Goal: Transaction & Acquisition: Download file/media

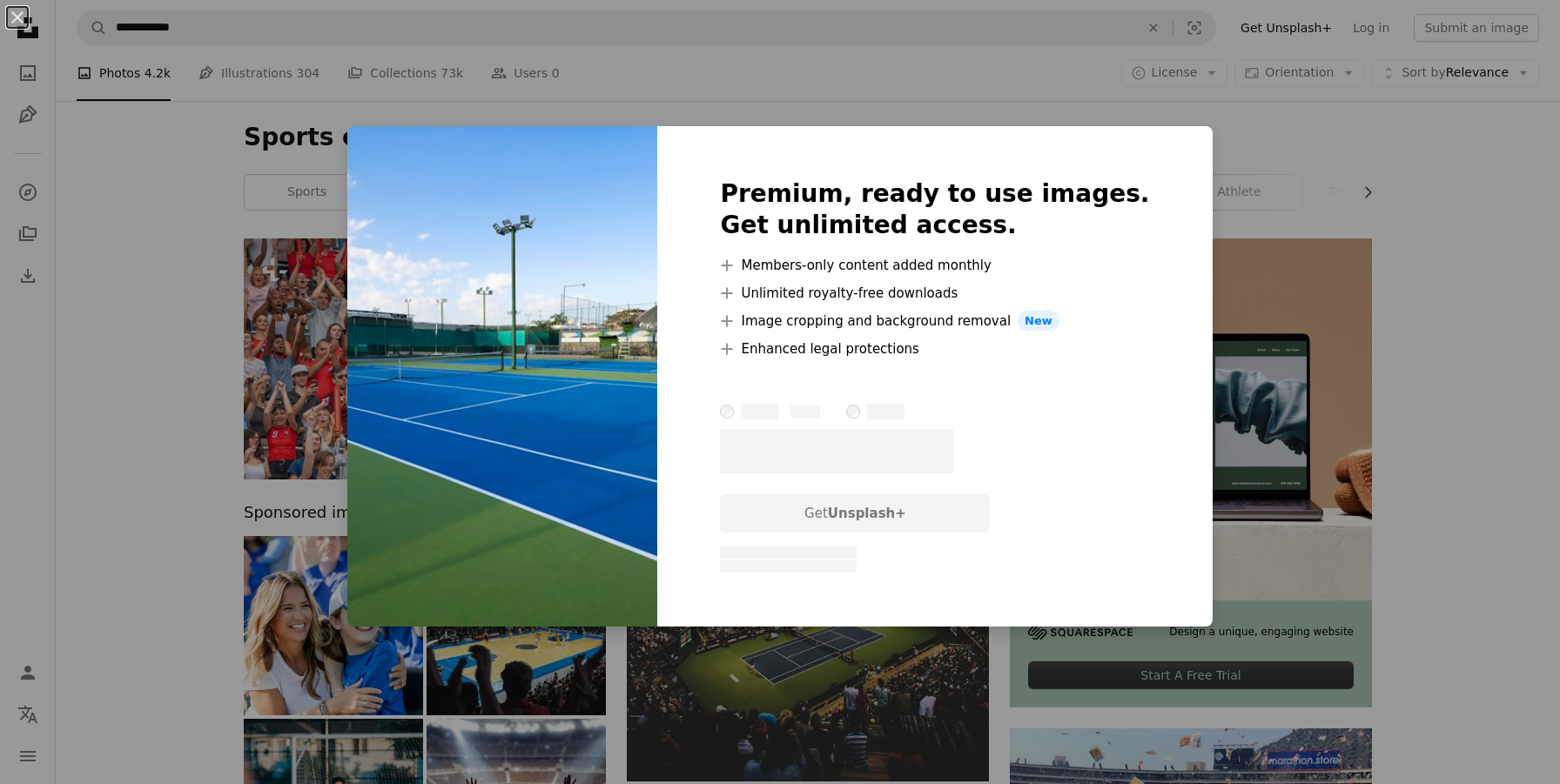
scroll to position [1060, 0]
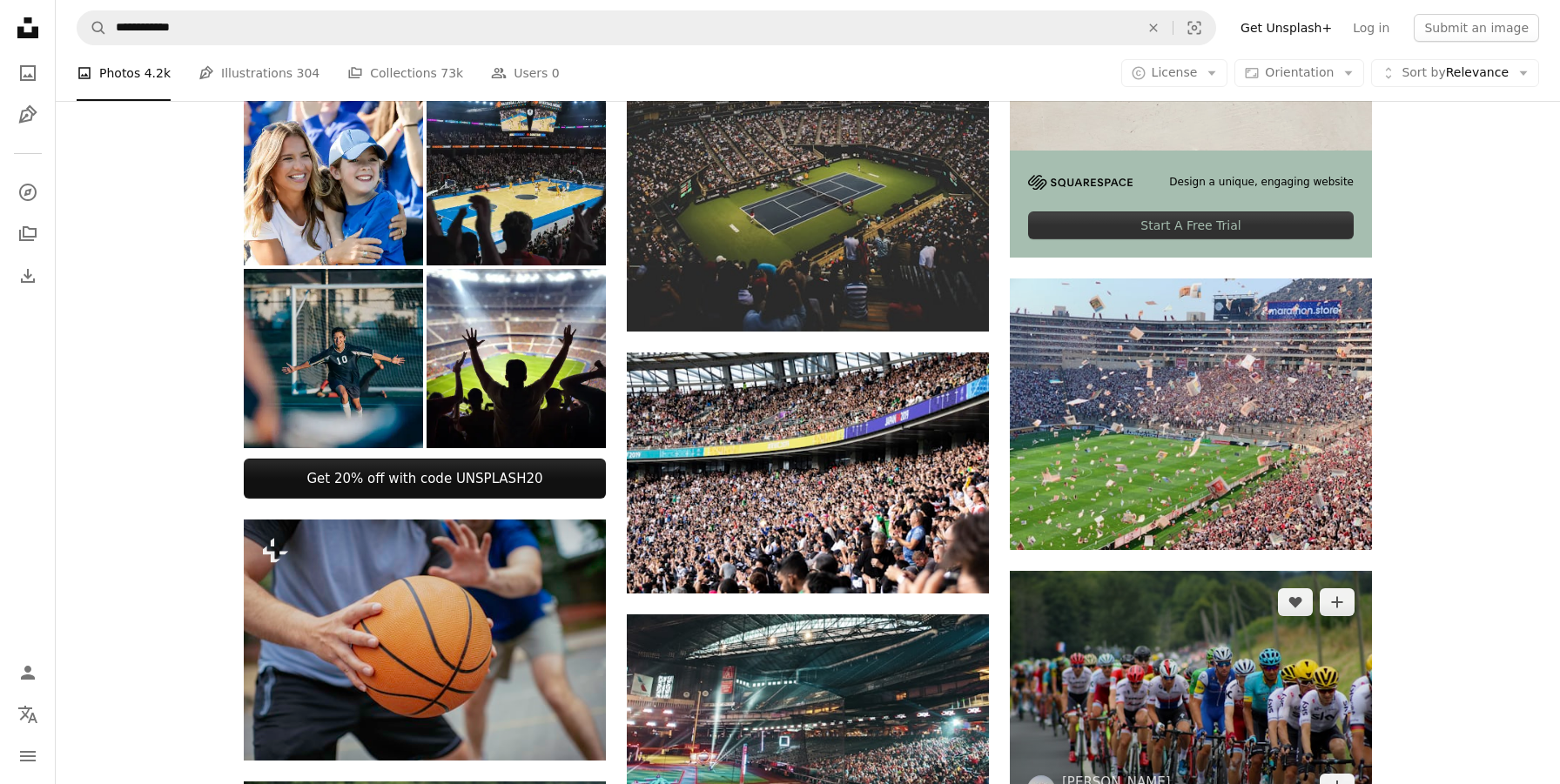
scroll to position [373, 0]
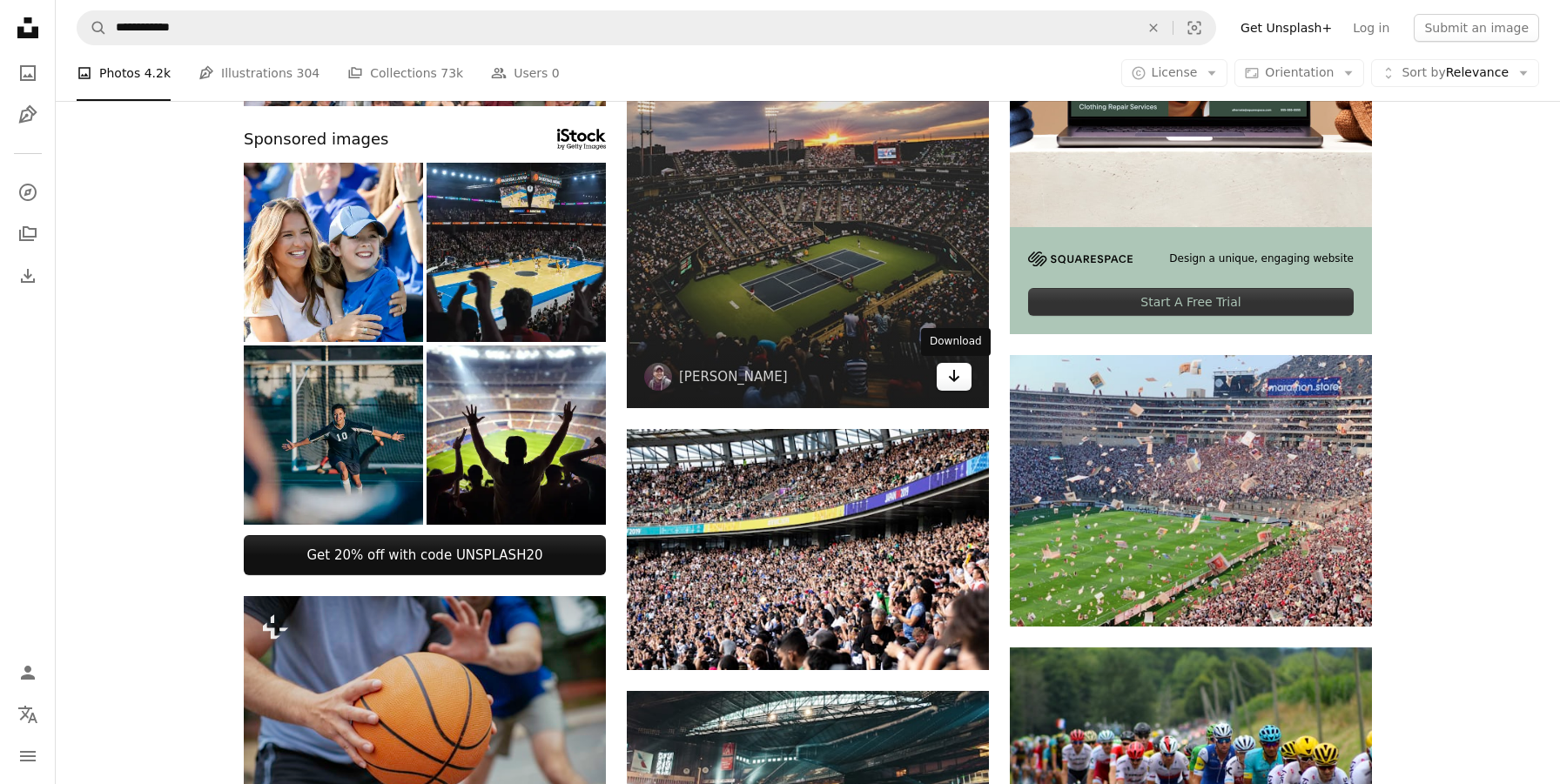
click at [946, 378] on link "Arrow pointing down" at bounding box center [954, 376] width 35 height 28
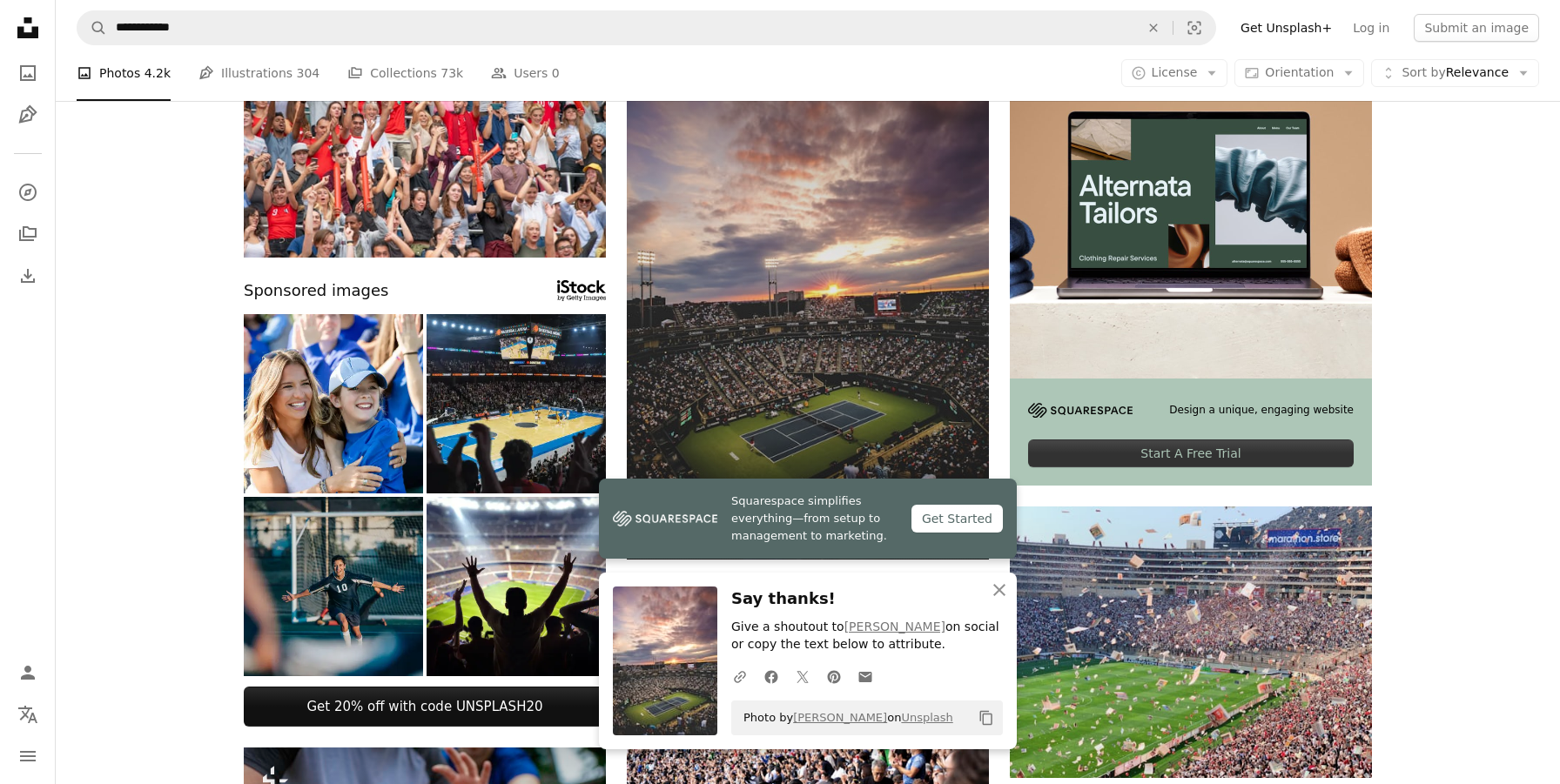
scroll to position [22, 0]
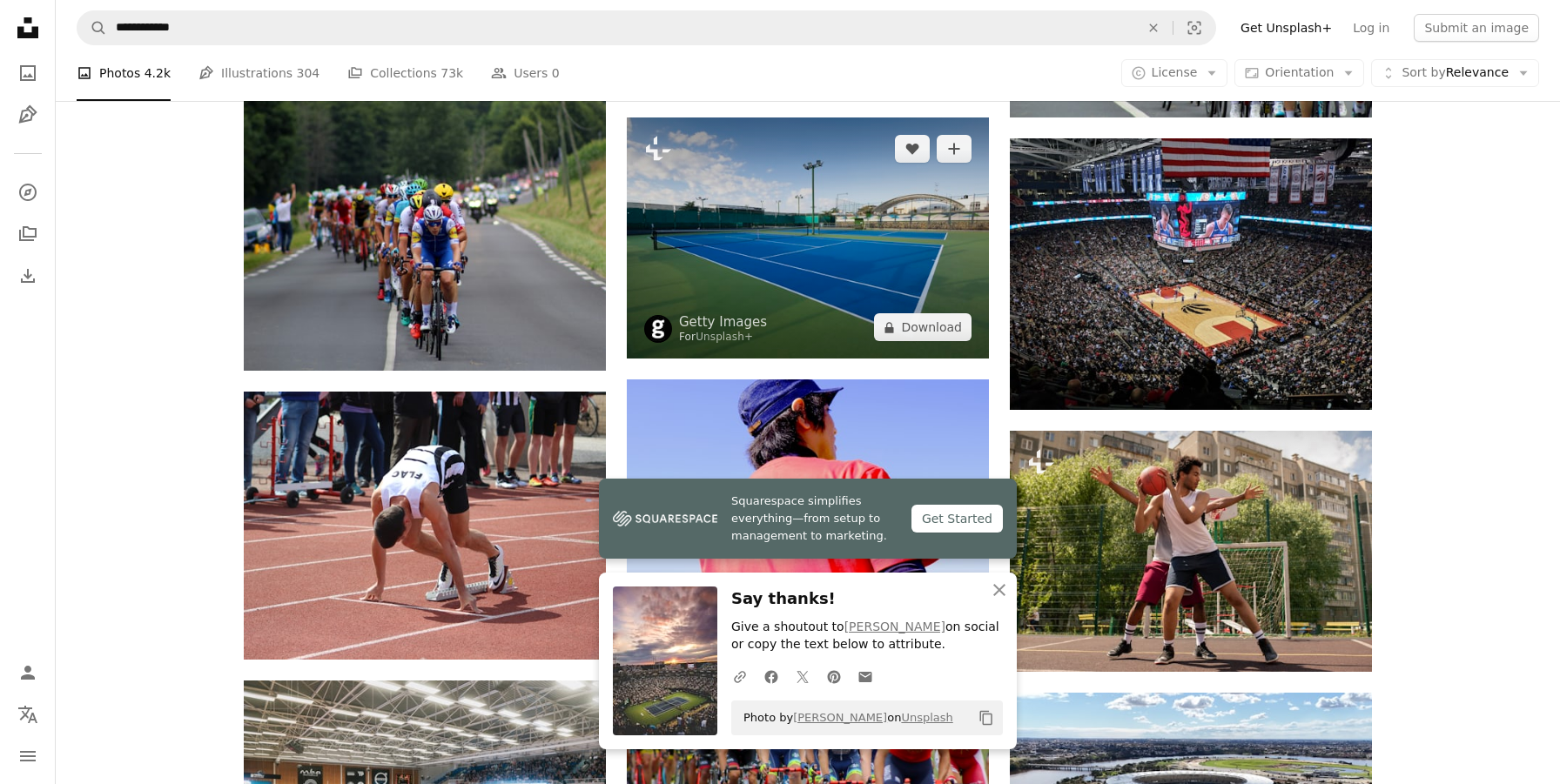
scroll to position [1154, 0]
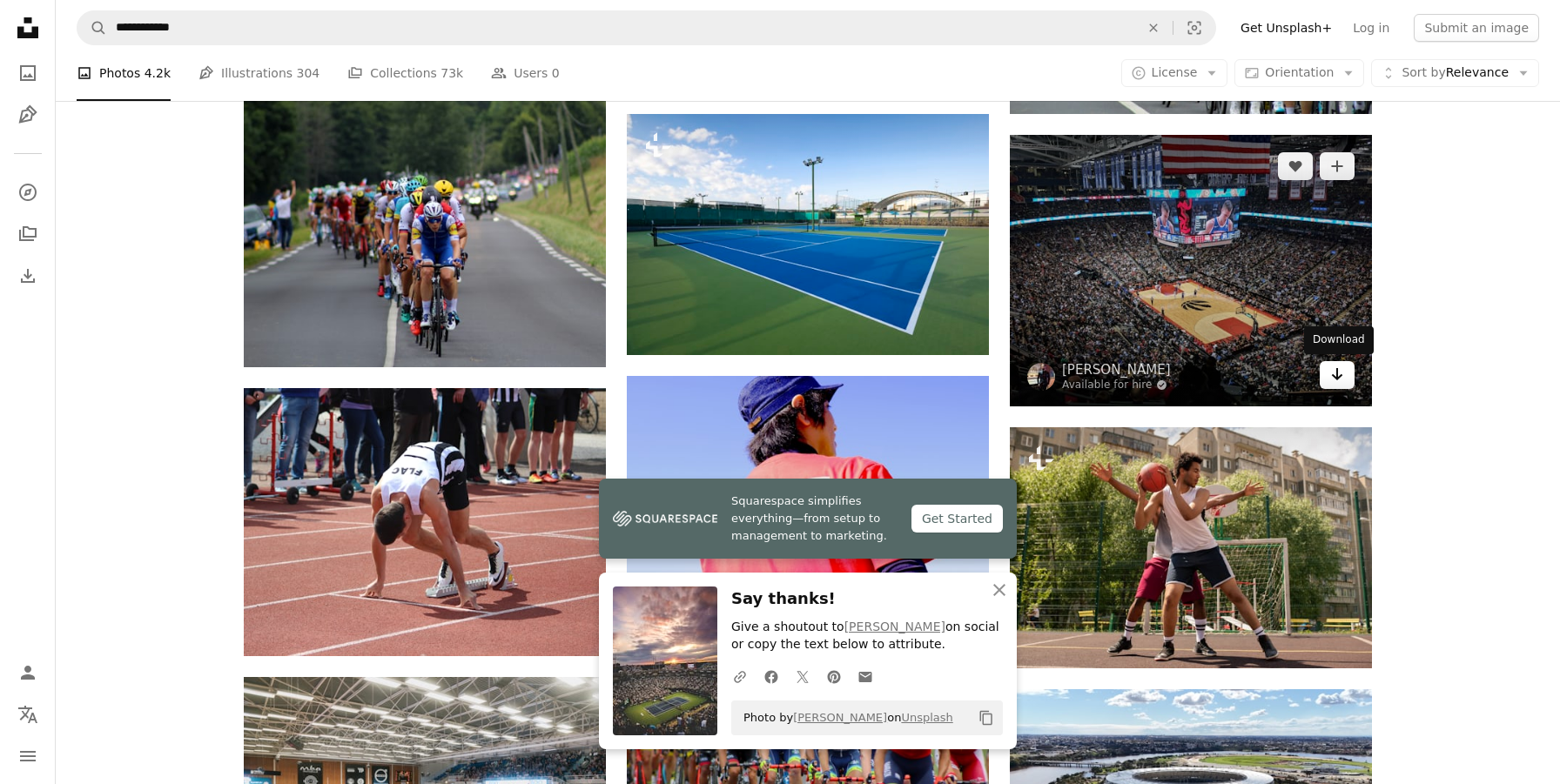
click at [1336, 374] on icon "Download" at bounding box center [1337, 374] width 12 height 13
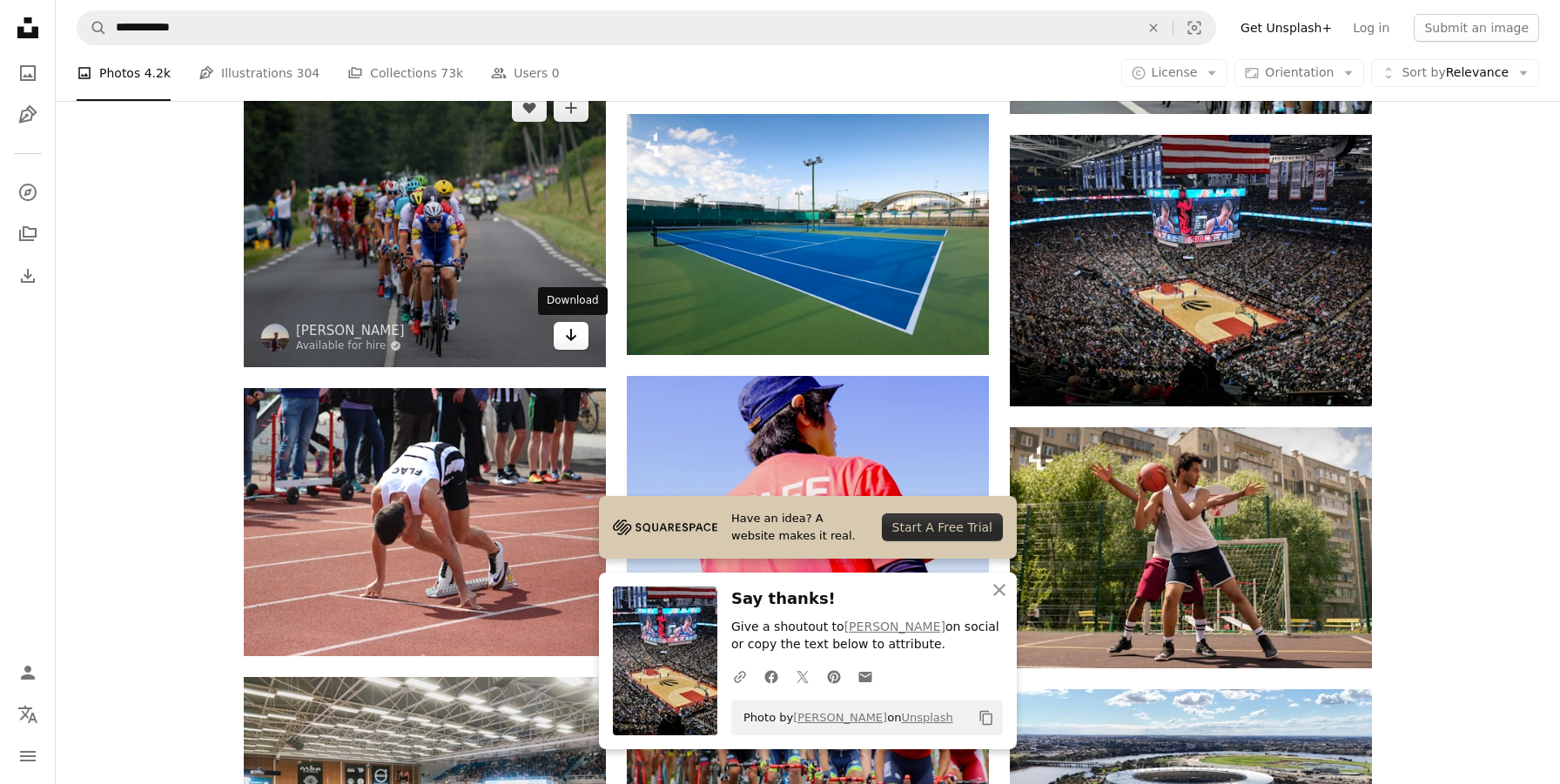
click at [572, 337] on icon "Arrow pointing down" at bounding box center [571, 336] width 14 height 21
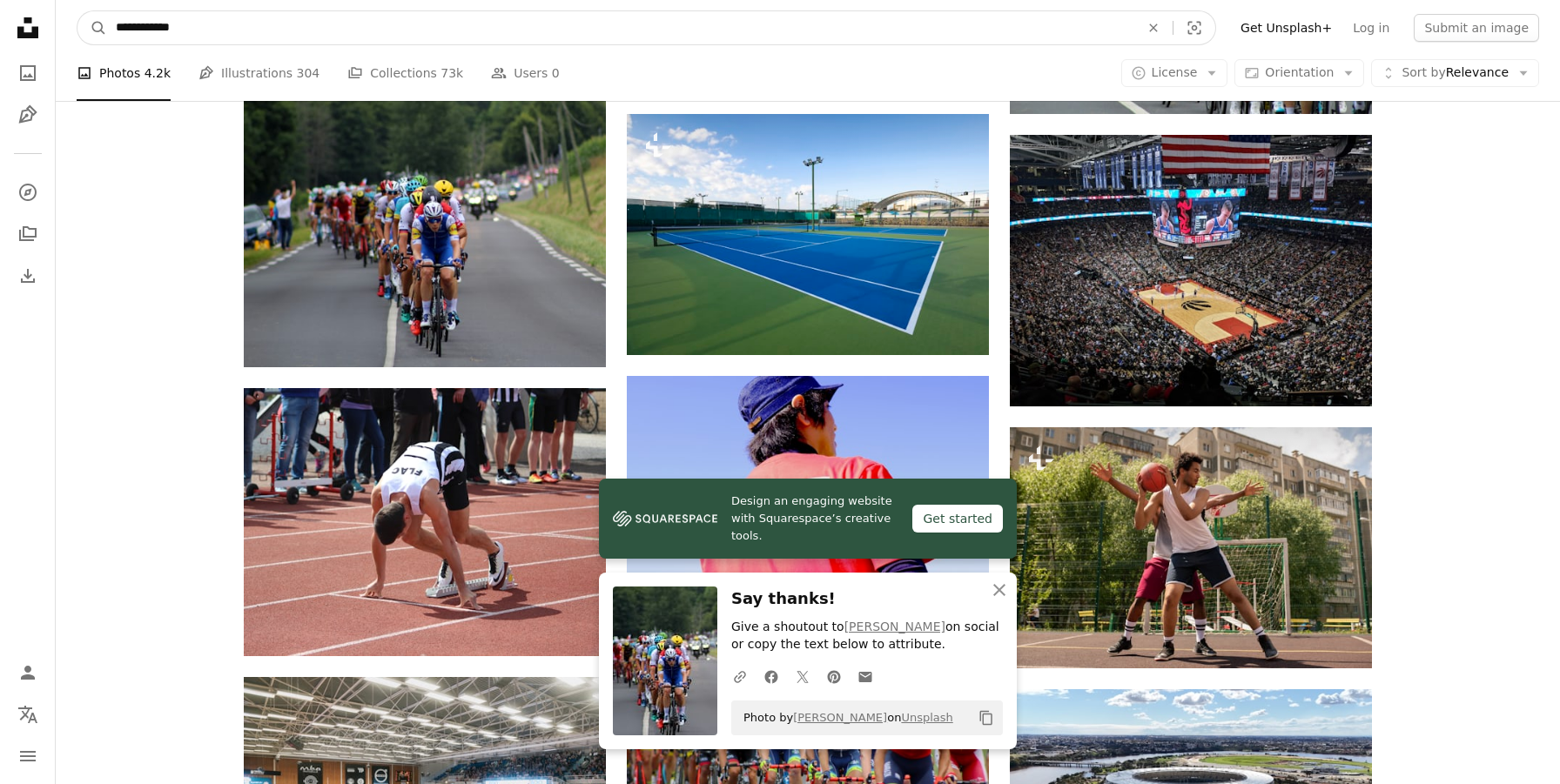
click at [841, 31] on input "**********" at bounding box center [620, 28] width 1027 height 33
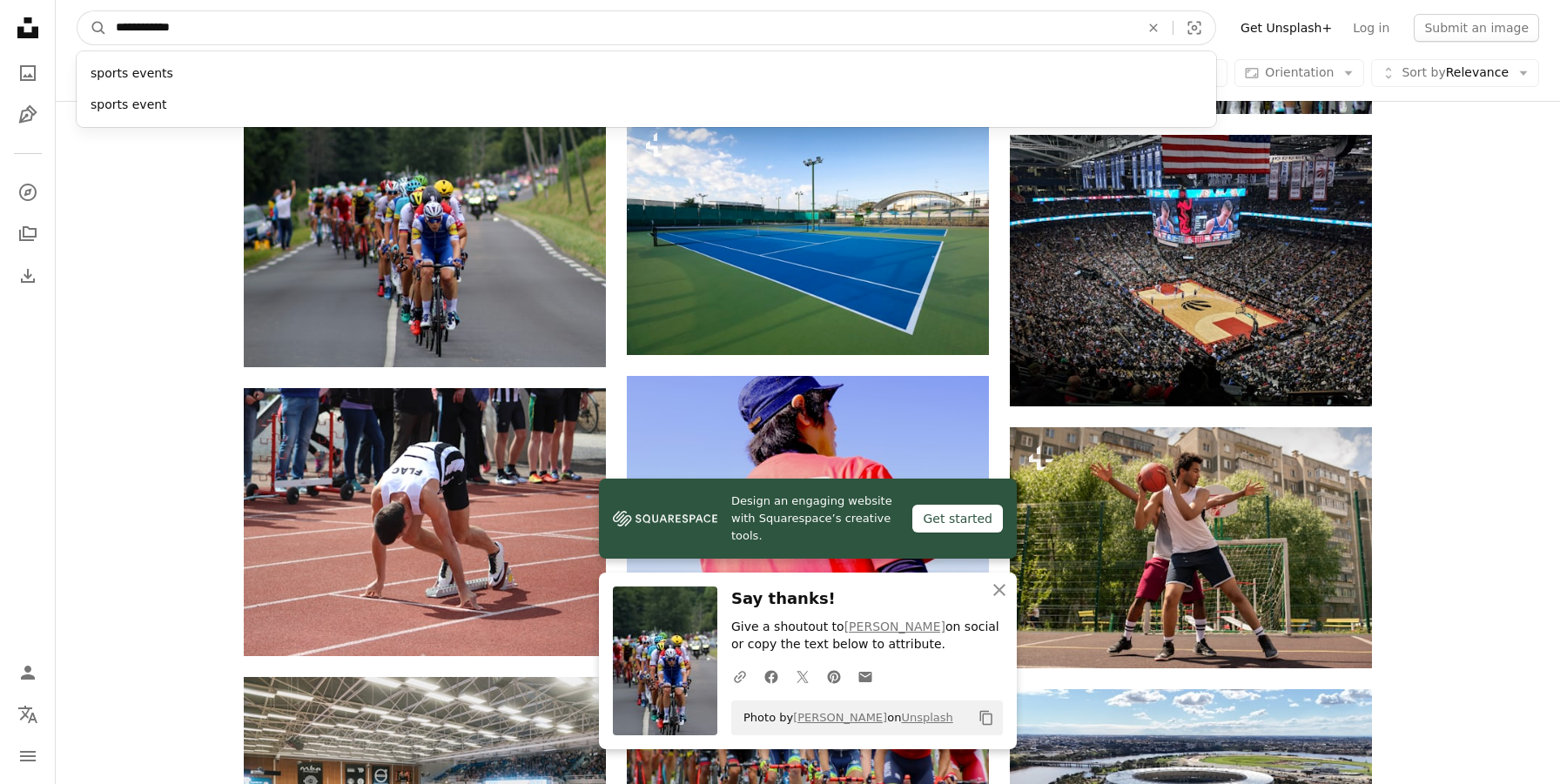
type input "**********"
click at [77, 12] on button "A magnifying glass" at bounding box center [92, 28] width 30 height 33
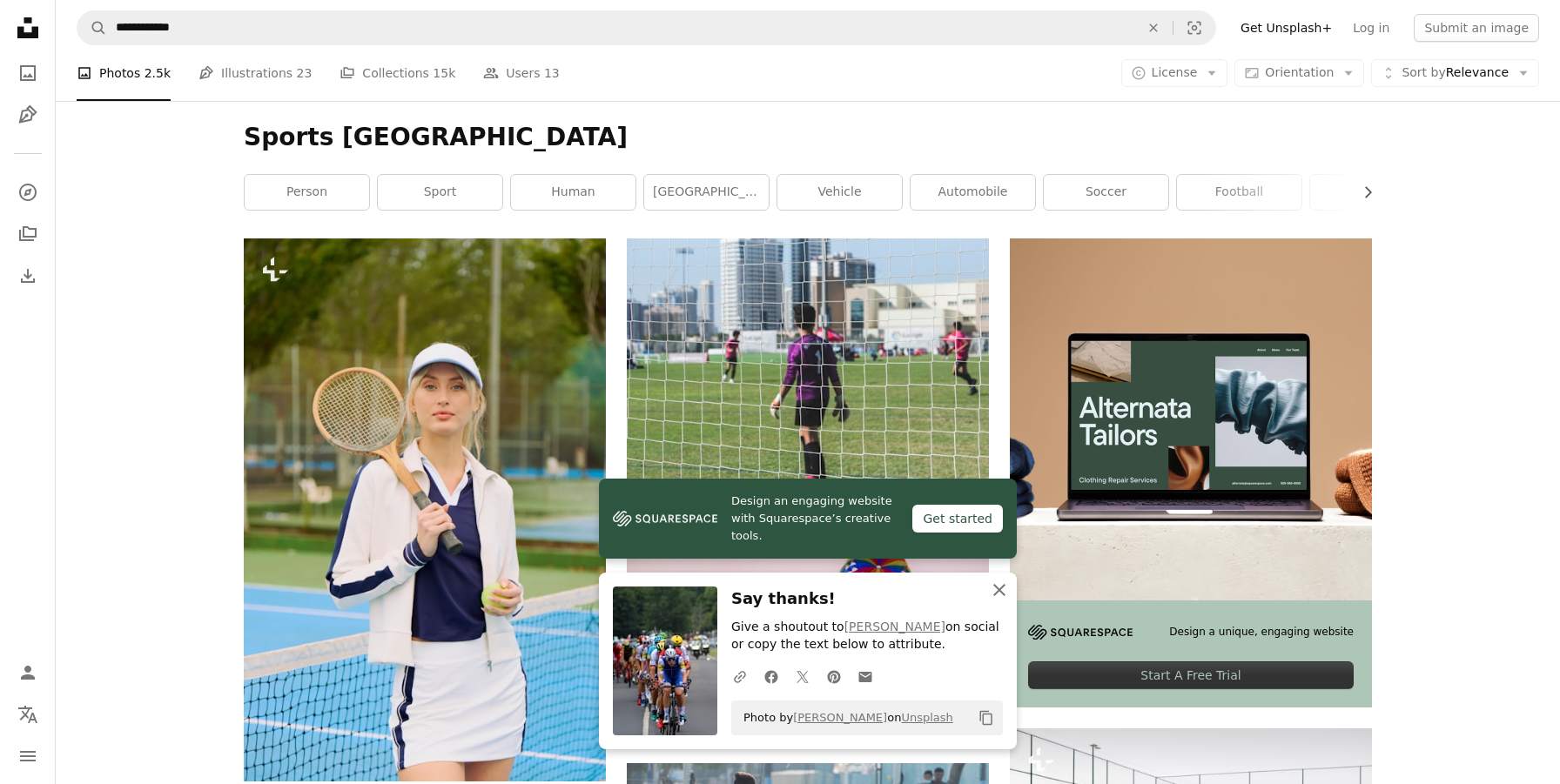
click at [996, 596] on icon "An X shape" at bounding box center [999, 590] width 21 height 21
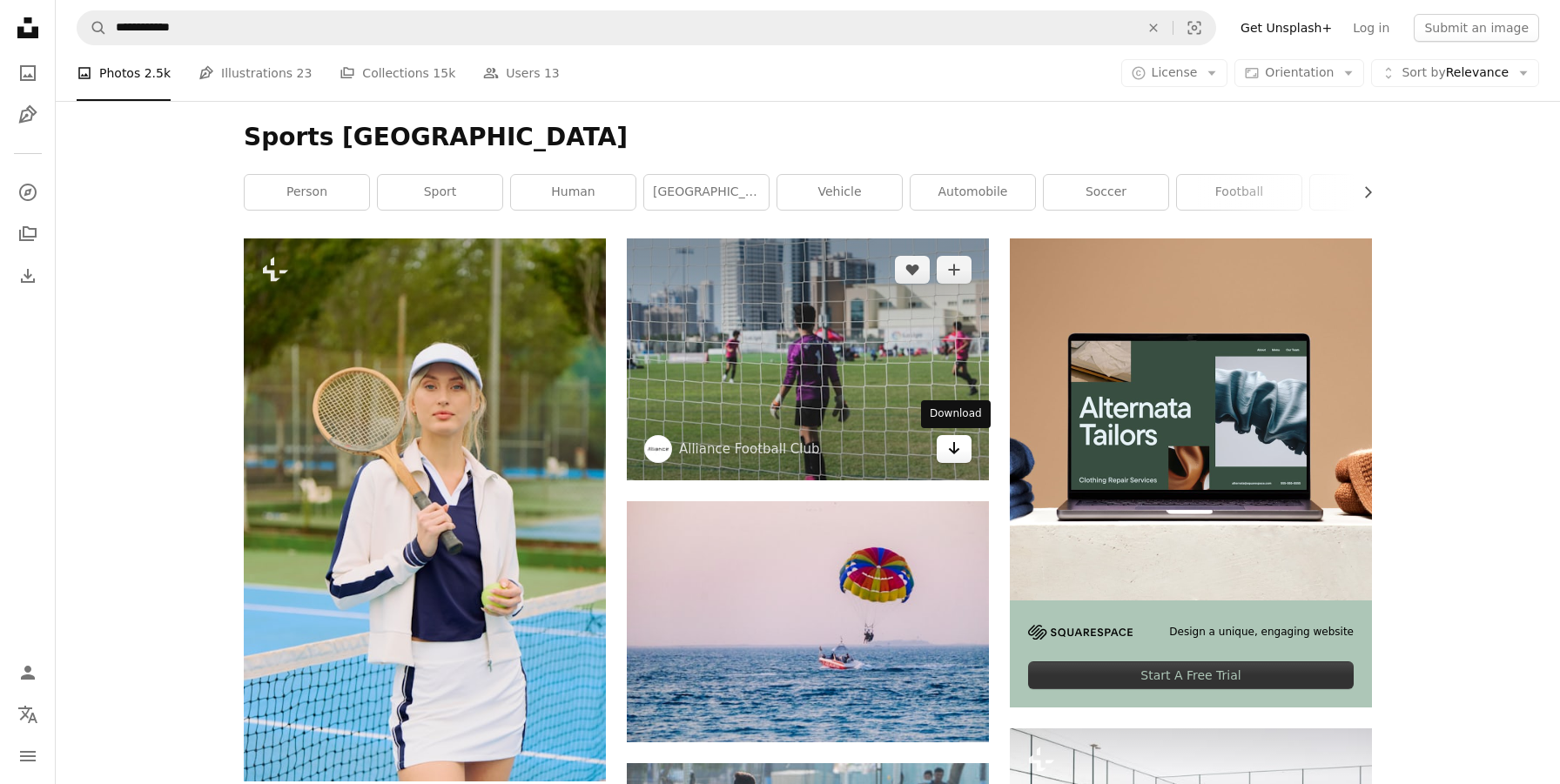
click at [951, 443] on icon "Arrow pointing down" at bounding box center [954, 448] width 14 height 21
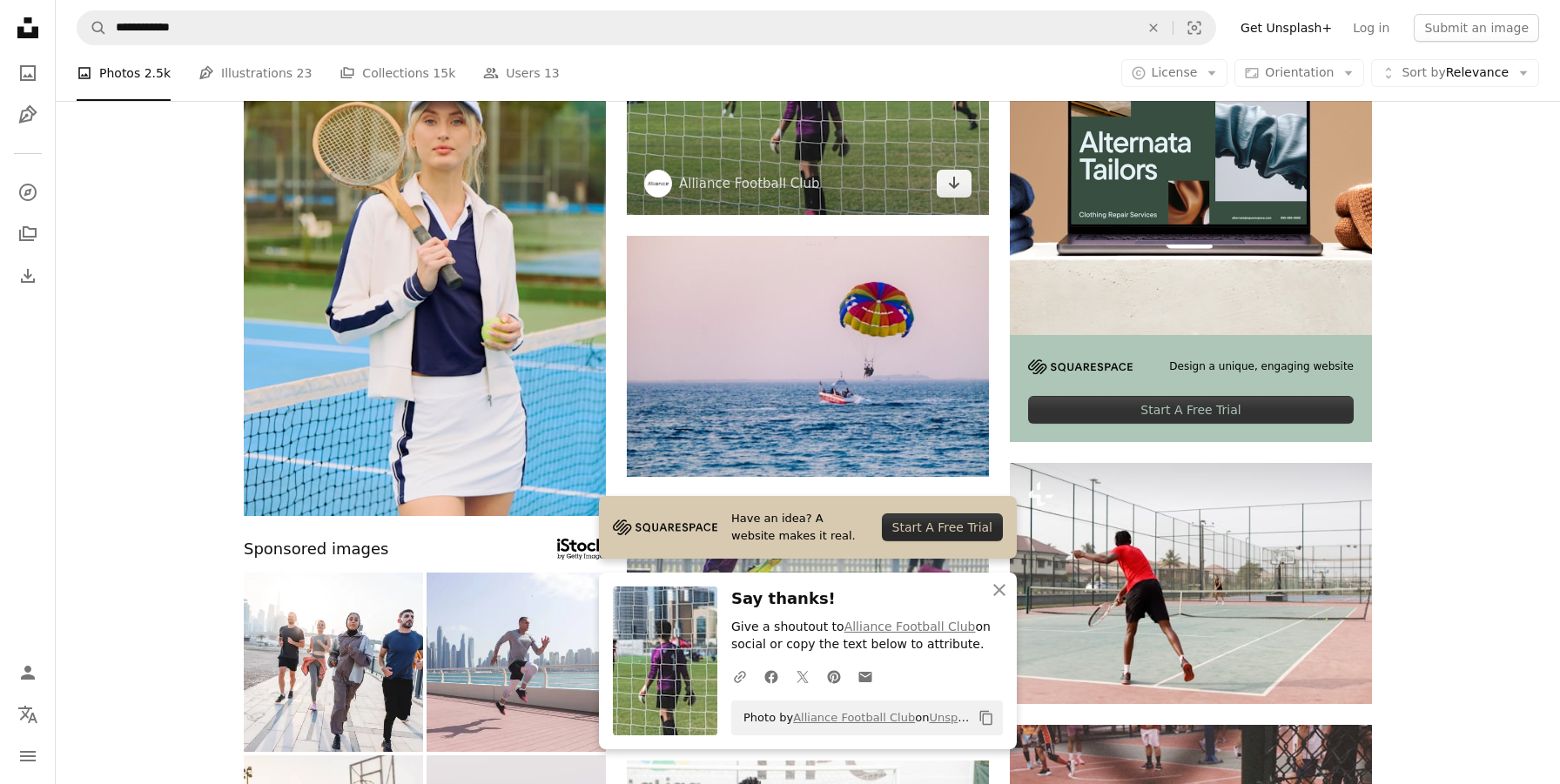
scroll to position [264, 0]
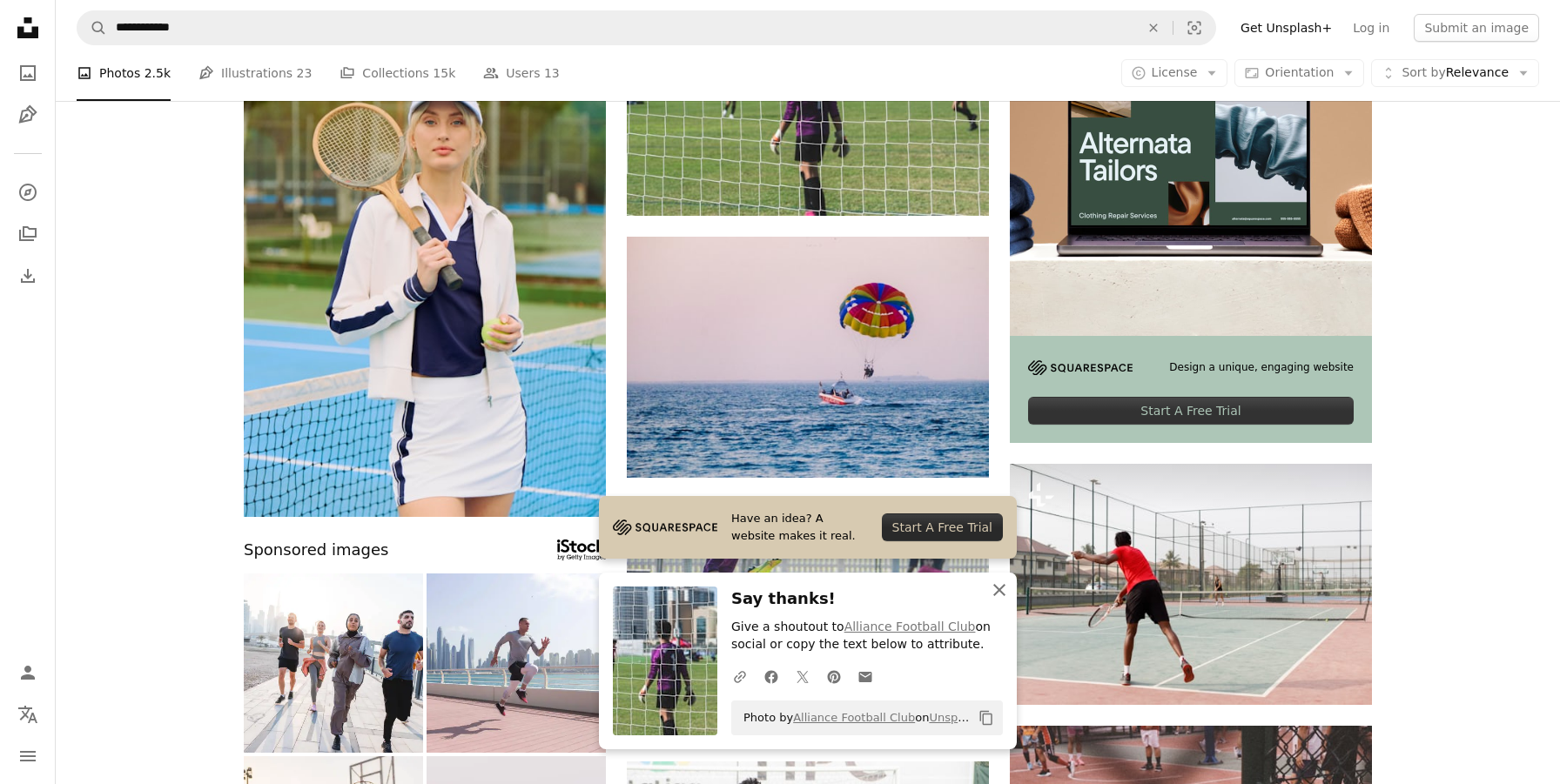
click at [1003, 596] on icon "An X shape" at bounding box center [999, 590] width 21 height 21
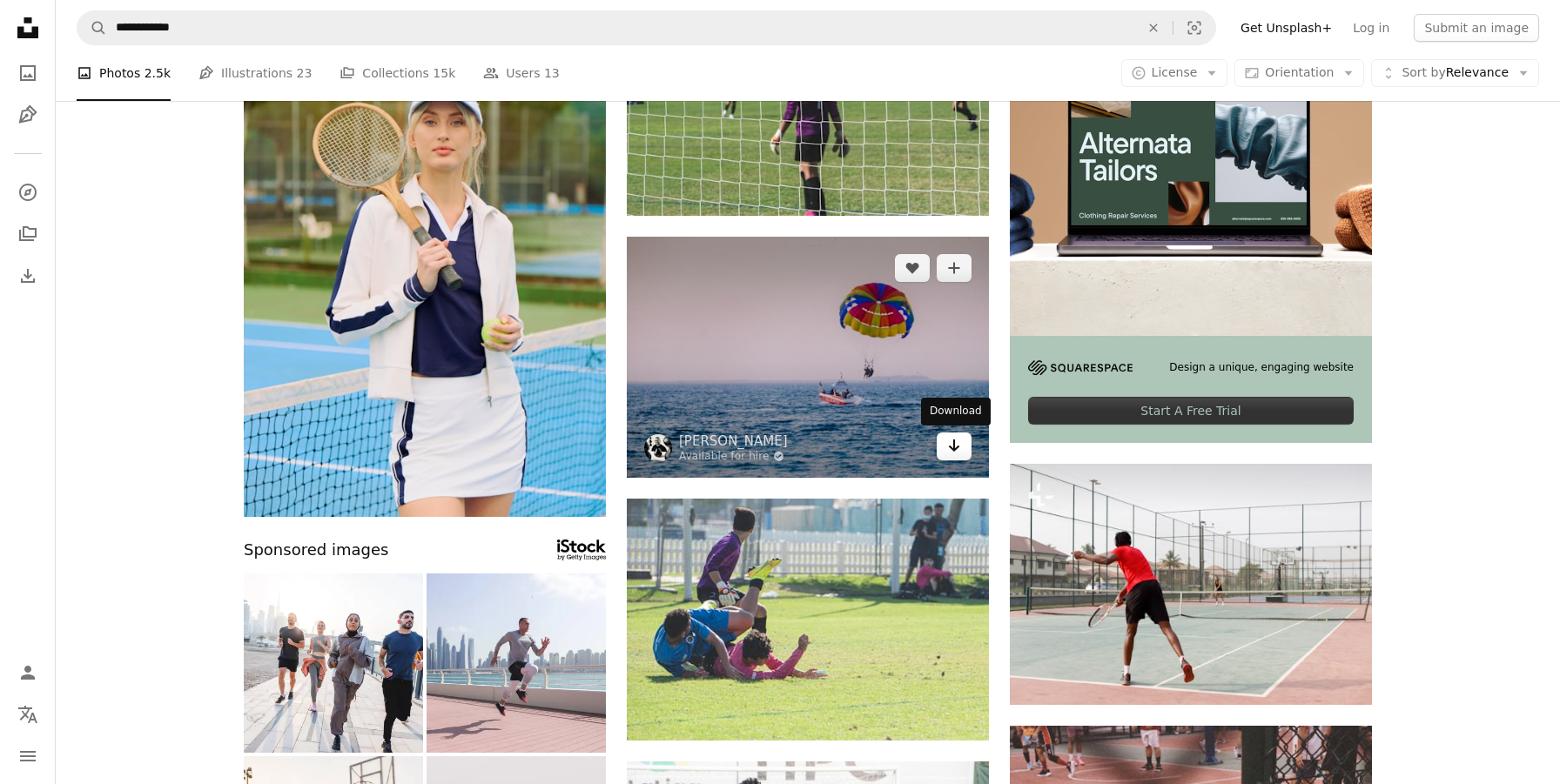
click at [965, 455] on link "Arrow pointing down" at bounding box center [954, 446] width 35 height 28
